Goal: Task Accomplishment & Management: Use online tool/utility

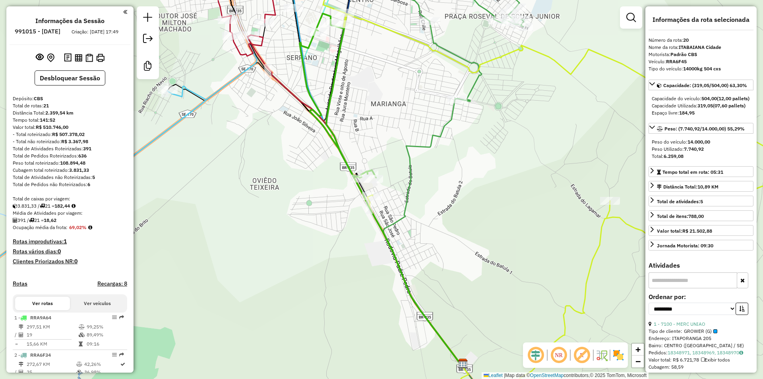
select select "**********"
click at [102, 62] on img at bounding box center [100, 58] width 8 height 8
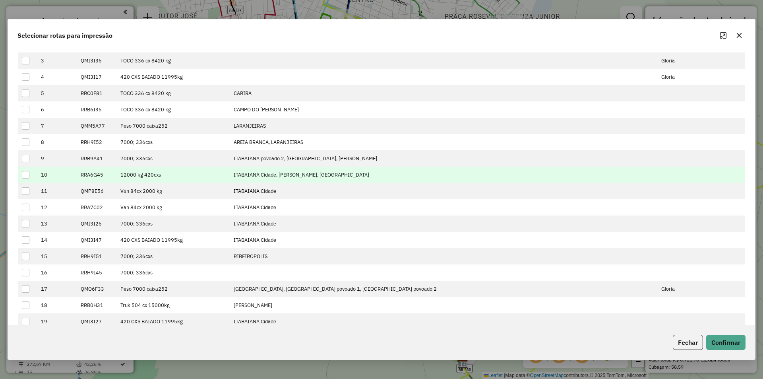
scroll to position [80, 0]
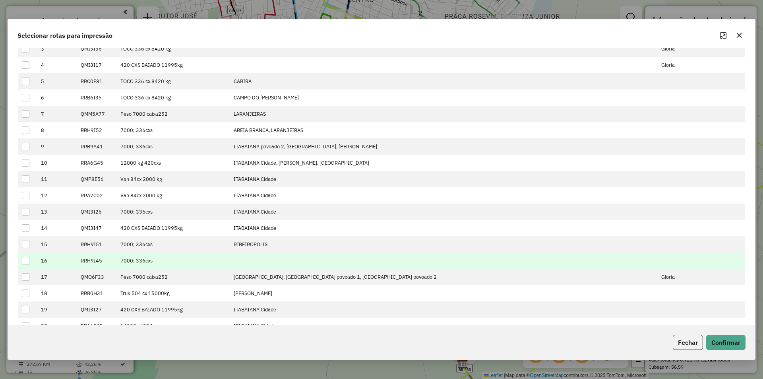
click at [27, 260] on div at bounding box center [26, 261] width 8 height 8
click at [718, 341] on button "Confirmar" at bounding box center [725, 342] width 39 height 15
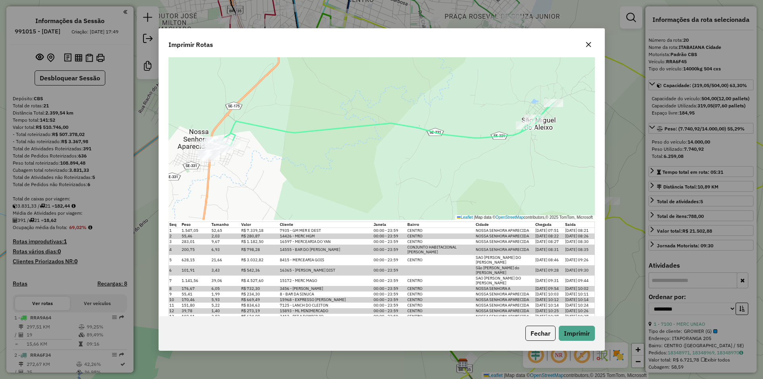
scroll to position [11, 0]
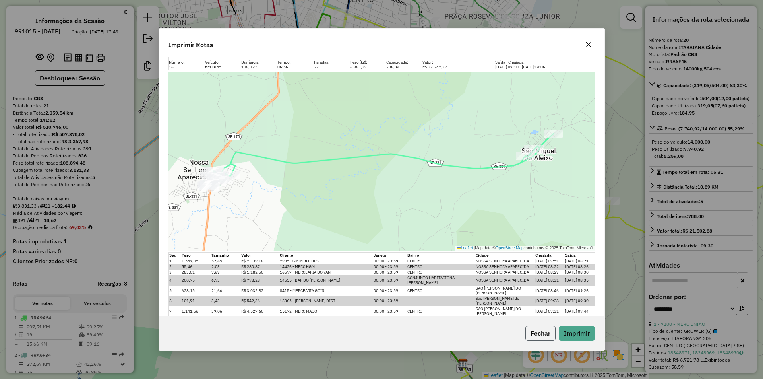
click at [547, 332] on button "Fechar" at bounding box center [541, 333] width 30 height 15
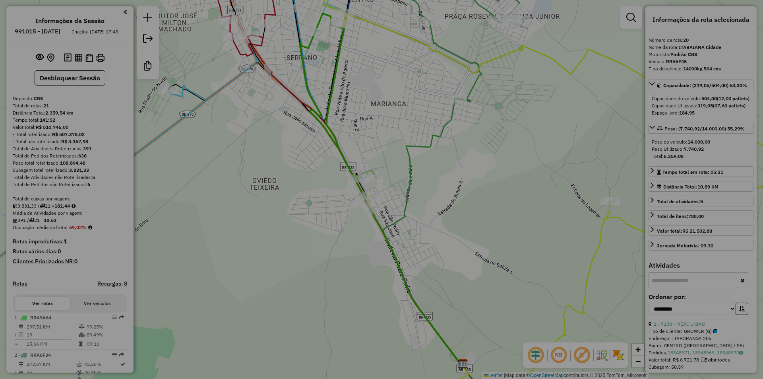
scroll to position [0, 0]
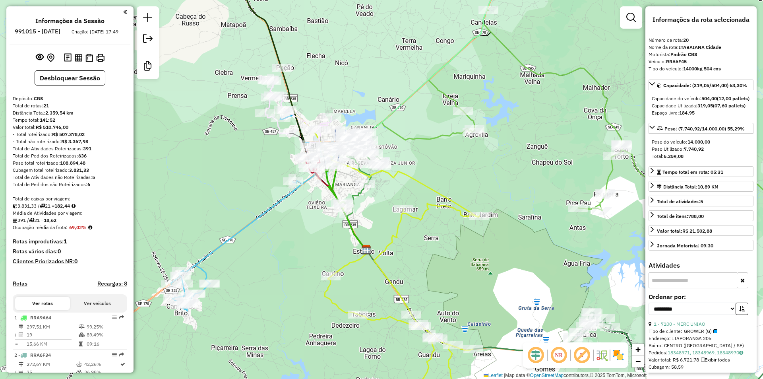
drag, startPoint x: 509, startPoint y: 165, endPoint x: 440, endPoint y: 12, distance: 167.7
click at [510, 165] on div "Janela de atendimento Grade de atendimento Capacidade Transportadoras Veículos …" at bounding box center [381, 189] width 763 height 379
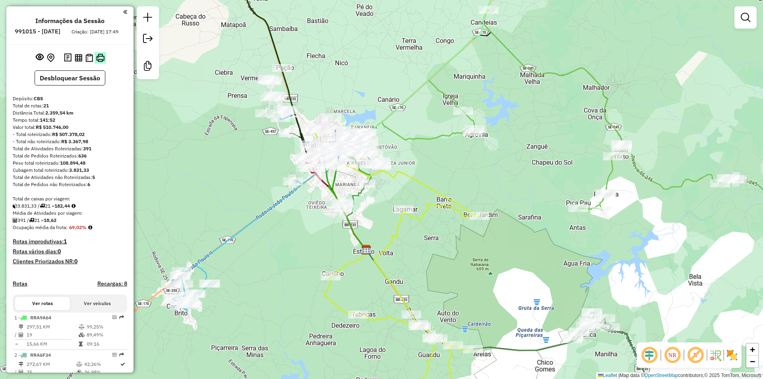
click at [100, 60] on button at bounding box center [101, 58] width 12 height 12
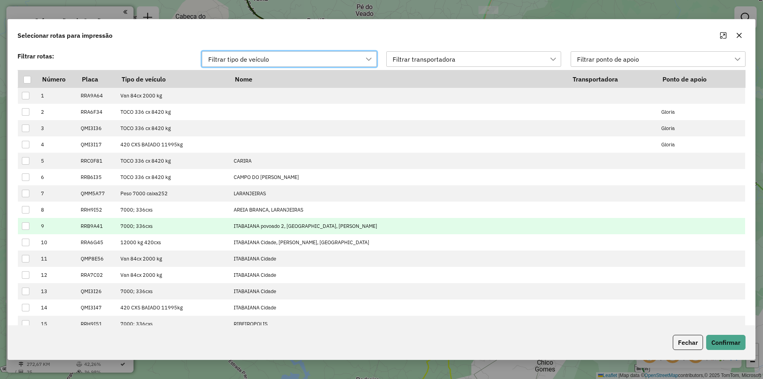
scroll to position [6, 36]
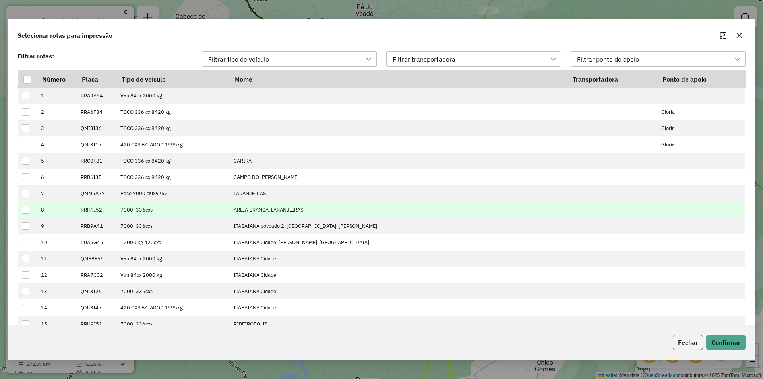
click at [23, 210] on div at bounding box center [26, 210] width 8 height 8
click at [729, 335] on button "Confirmar" at bounding box center [725, 342] width 39 height 15
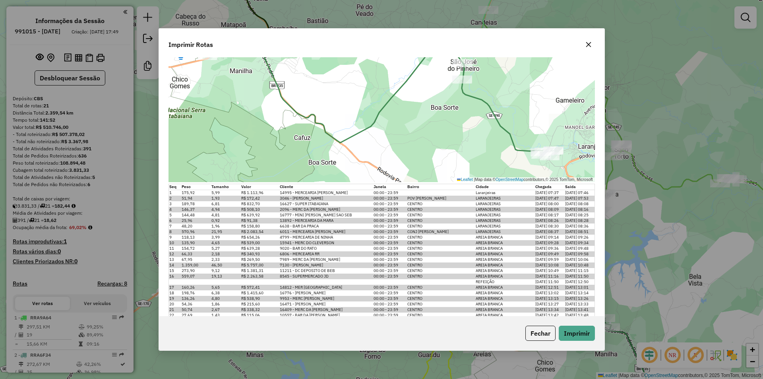
scroll to position [91, 0]
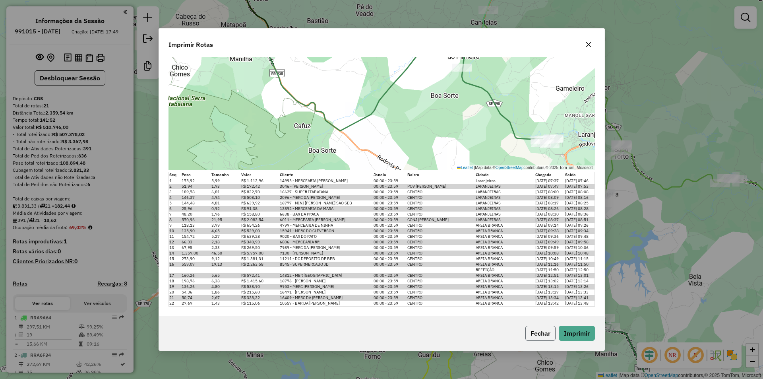
click at [535, 340] on button "Fechar" at bounding box center [541, 333] width 30 height 15
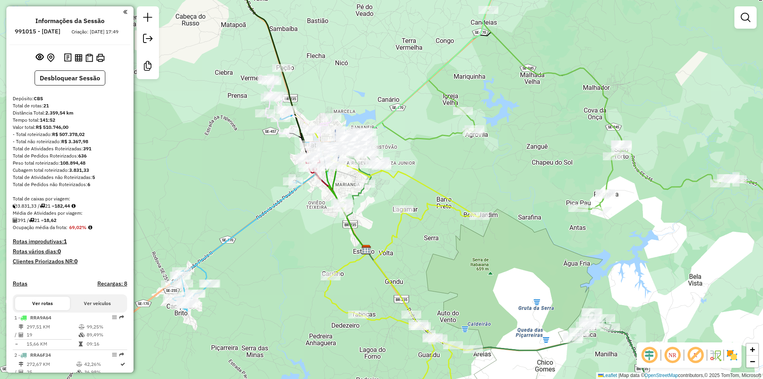
scroll to position [0, 0]
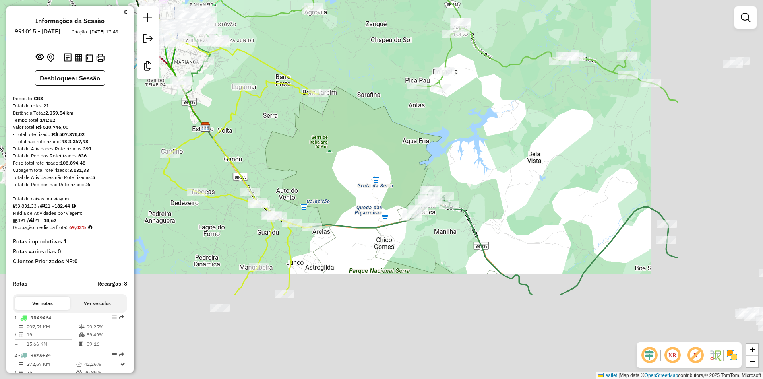
drag, startPoint x: 363, startPoint y: 154, endPoint x: 322, endPoint y: 122, distance: 52.2
click at [306, 102] on div "Janela de atendimento Grade de atendimento Capacidade Transportadoras Veículos …" at bounding box center [381, 189] width 763 height 379
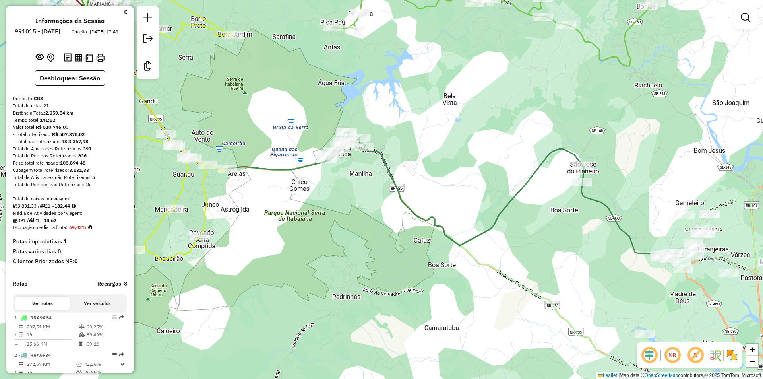
drag, startPoint x: 536, startPoint y: 235, endPoint x: 326, endPoint y: 173, distance: 219.1
click at [326, 173] on div "Janela de atendimento Grade de atendimento Capacidade Transportadoras Veículos …" at bounding box center [381, 189] width 763 height 379
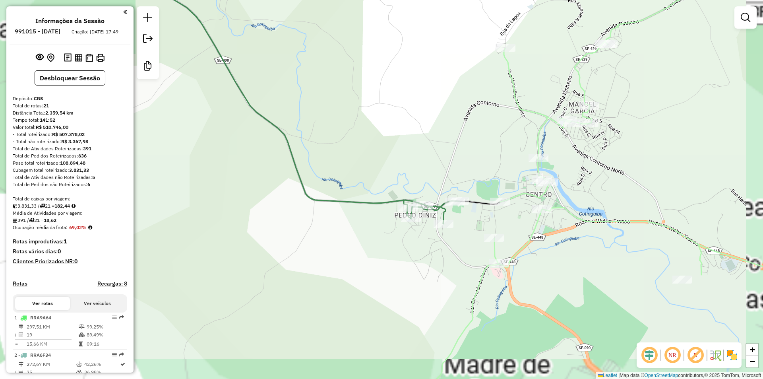
drag, startPoint x: 458, startPoint y: 232, endPoint x: 435, endPoint y: 219, distance: 26.2
click at [438, 222] on div "Janela de atendimento Grade de atendimento Capacidade Transportadoras Veículos …" at bounding box center [381, 189] width 763 height 379
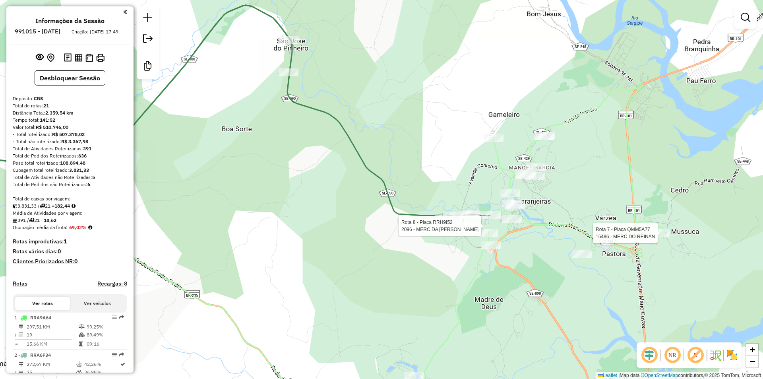
select select "**********"
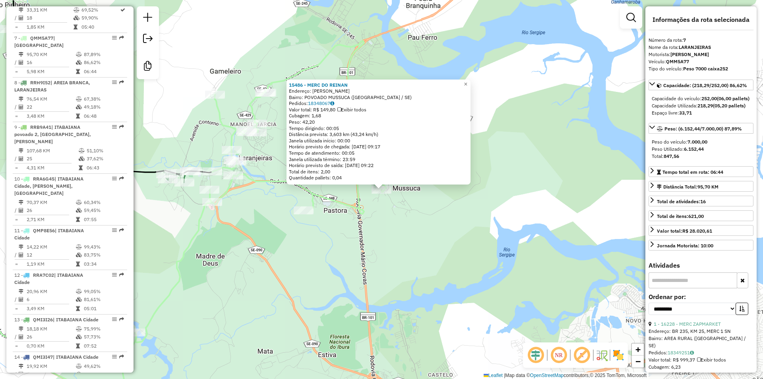
scroll to position [537, 0]
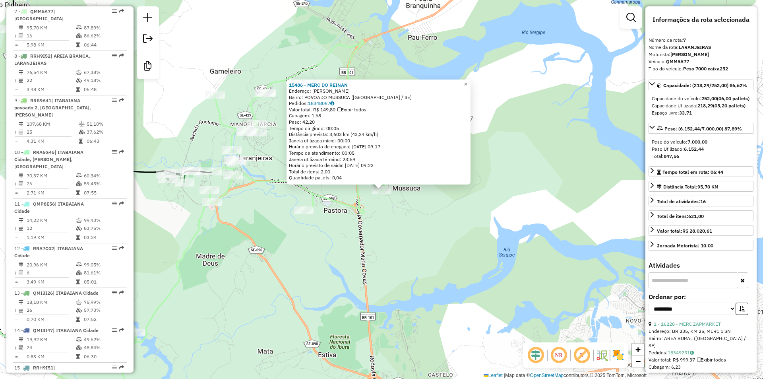
click at [357, 242] on div "15486 - MERC DO REINAN Endereço: [PERSON_NAME]: POVOADO MUSSUCA ([GEOGRAPHIC_DA…" at bounding box center [381, 189] width 763 height 379
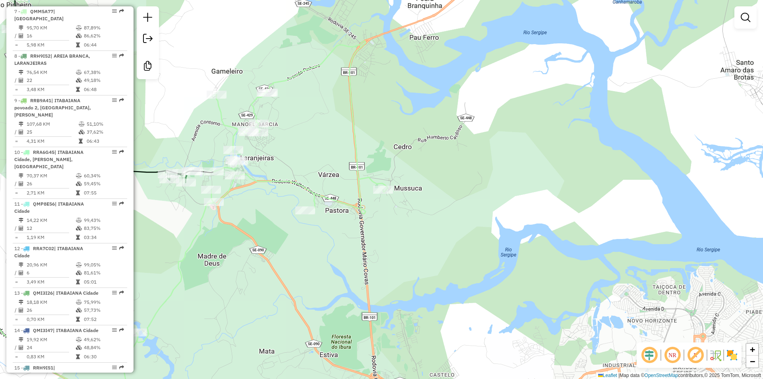
drag, startPoint x: 332, startPoint y: 240, endPoint x: 407, endPoint y: 237, distance: 76.0
click at [406, 237] on div "Janela de atendimento Grade de atendimento Capacidade Transportadoras Veículos …" at bounding box center [381, 189] width 763 height 379
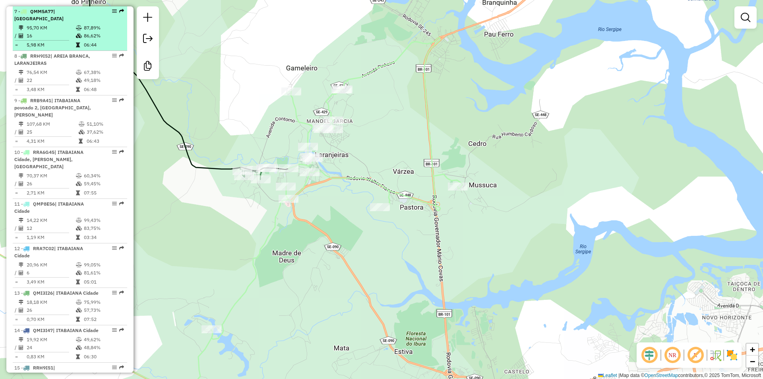
click at [83, 32] on td "86,62%" at bounding box center [103, 36] width 40 height 8
select select "**********"
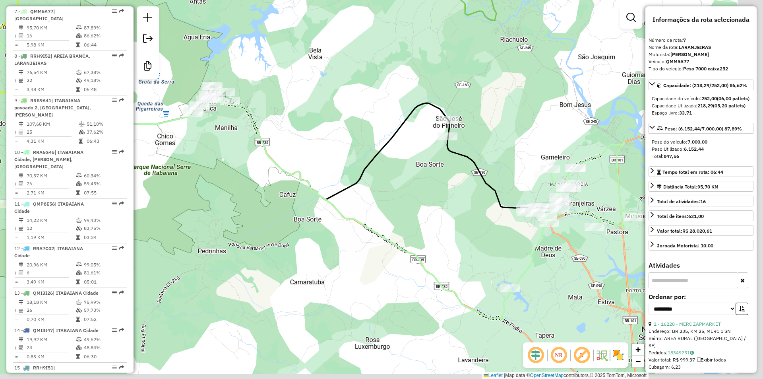
drag, startPoint x: 547, startPoint y: 244, endPoint x: 409, endPoint y: 194, distance: 147.0
click at [410, 194] on div "Janela de atendimento Grade de atendimento Capacidade Transportadoras Veículos …" at bounding box center [381, 189] width 763 height 379
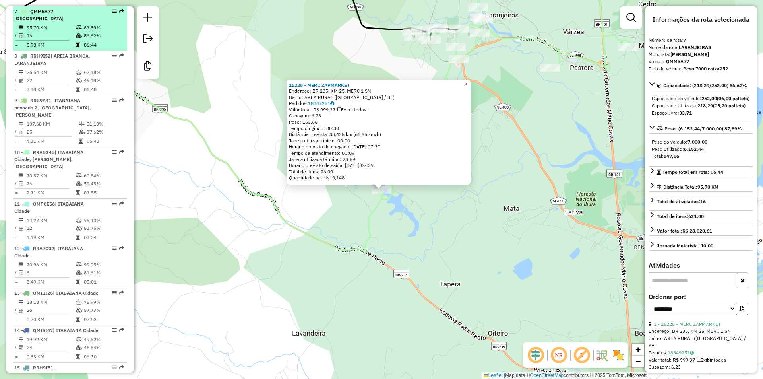
click at [81, 32] on td at bounding box center [80, 36] width 8 height 8
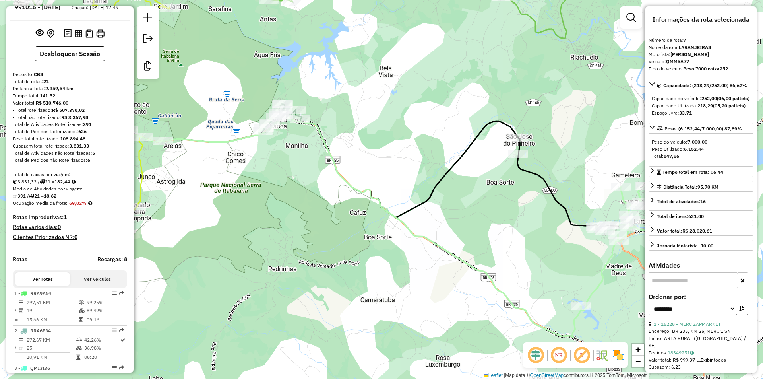
scroll to position [0, 0]
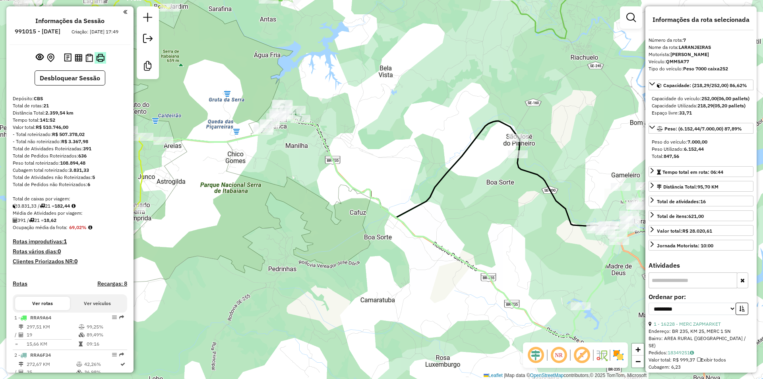
click at [98, 62] on img at bounding box center [100, 58] width 8 height 8
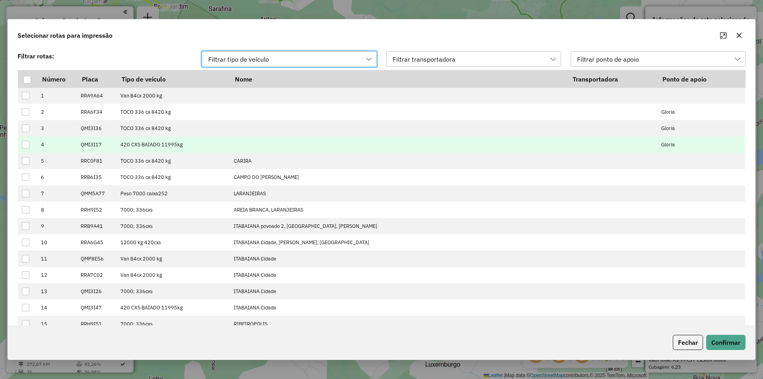
scroll to position [6, 36]
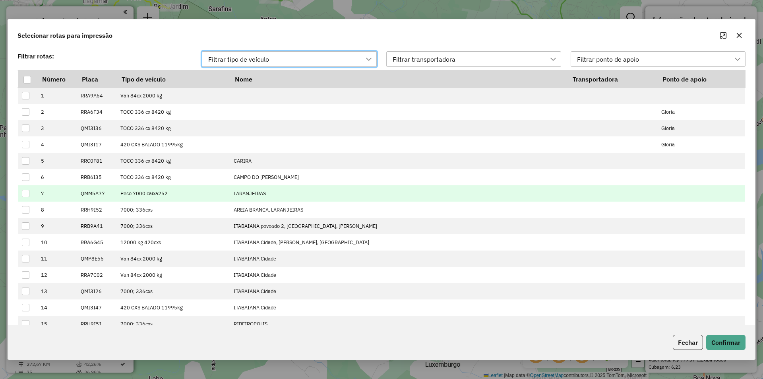
click at [25, 194] on div at bounding box center [26, 194] width 8 height 8
click at [710, 336] on button "Confirmar" at bounding box center [725, 342] width 39 height 15
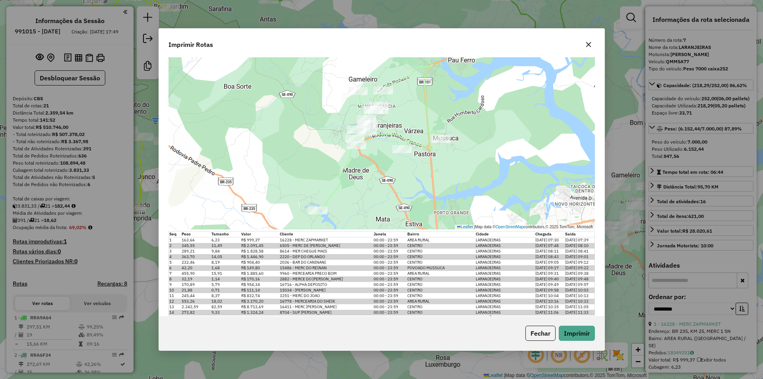
scroll to position [0, 0]
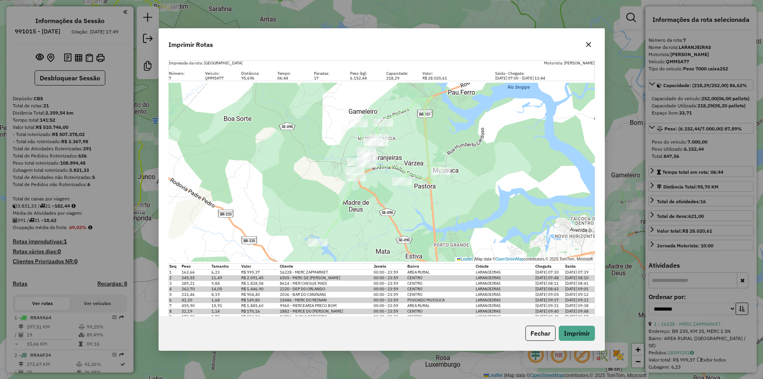
click at [541, 332] on button "Fechar" at bounding box center [541, 333] width 30 height 15
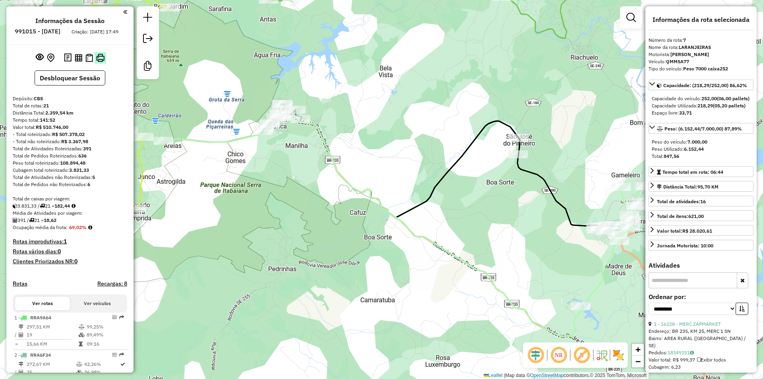
click at [97, 62] on img at bounding box center [100, 58] width 8 height 8
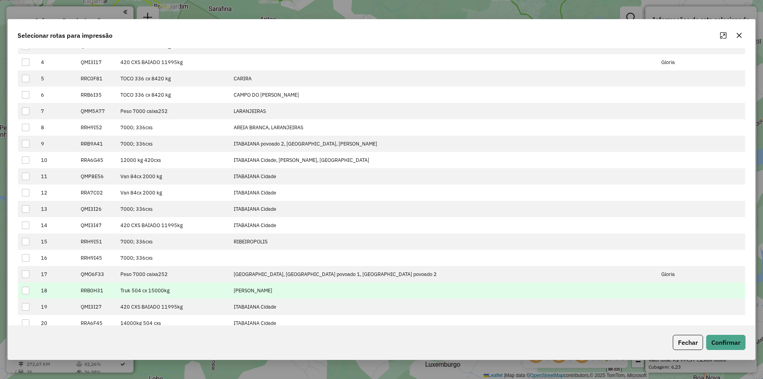
scroll to position [114, 0]
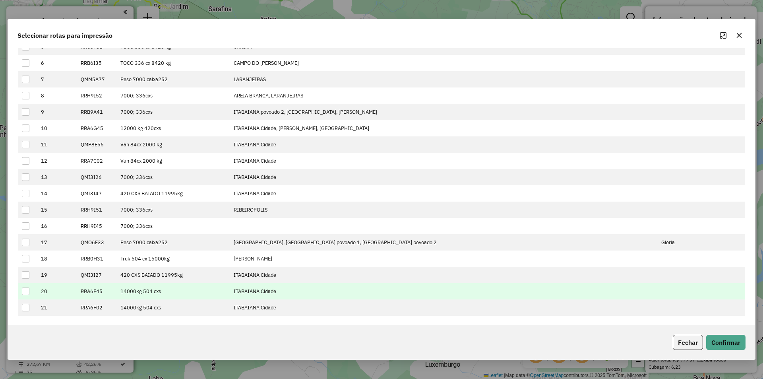
click at [27, 296] on td at bounding box center [27, 291] width 19 height 16
click at [26, 293] on div at bounding box center [26, 291] width 8 height 8
click at [698, 332] on div "Fechar Confirmar" at bounding box center [381, 342] width 747 height 34
click at [716, 337] on button "Confirmar" at bounding box center [725, 342] width 39 height 15
